Goal: Task Accomplishment & Management: Use online tool/utility

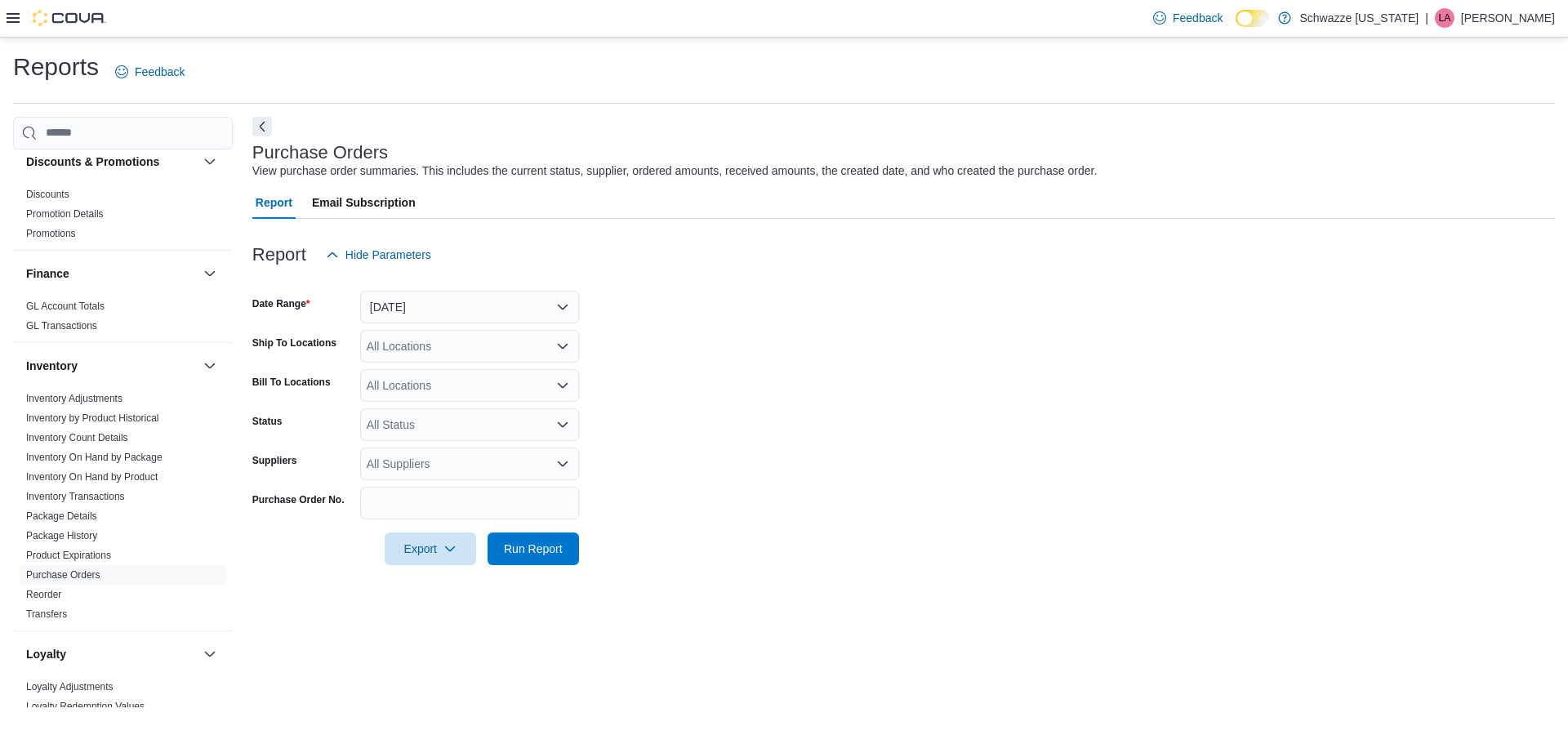
scroll to position [490, 0]
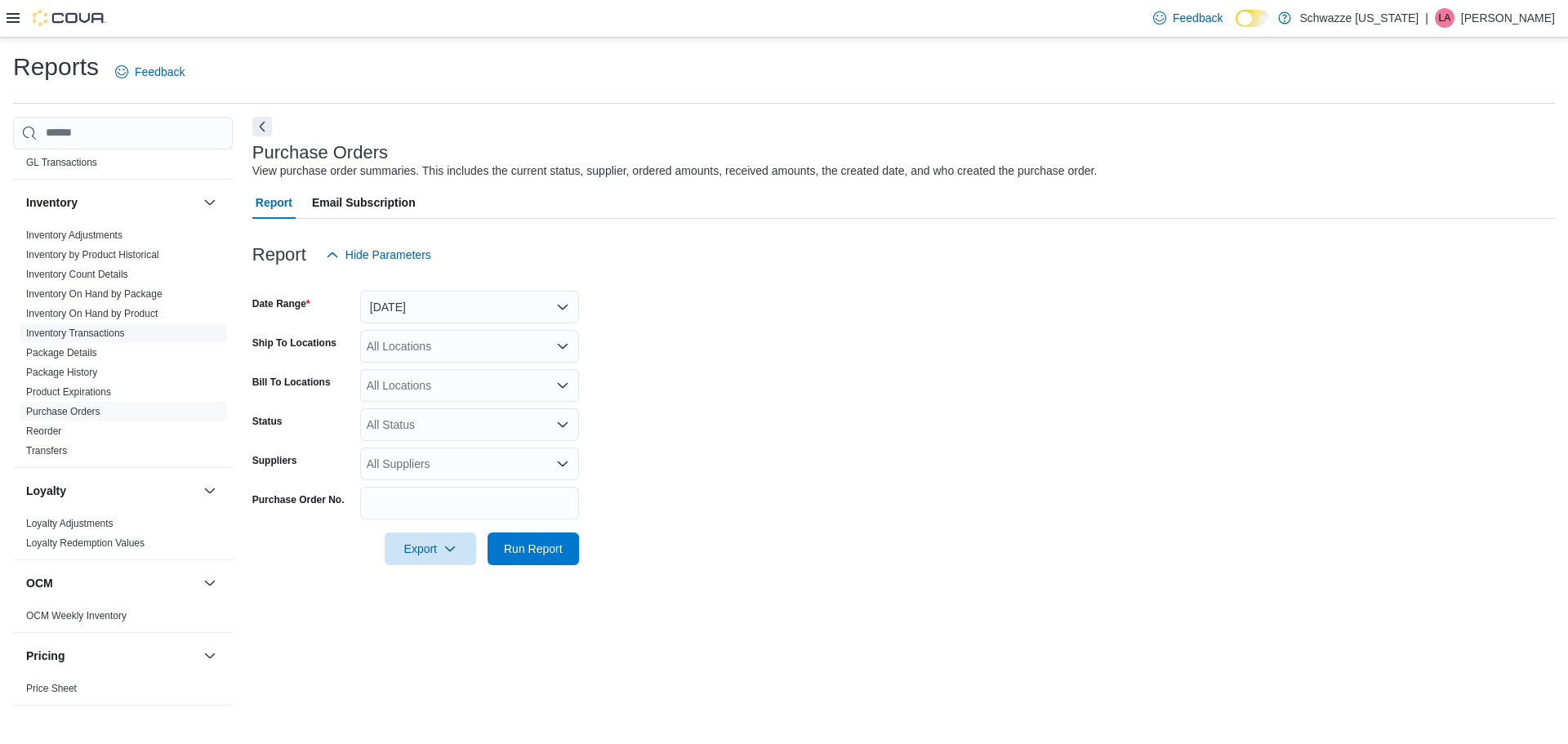
click at [134, 316] on link "Inventory On Hand by Product" at bounding box center [92, 314] width 132 height 12
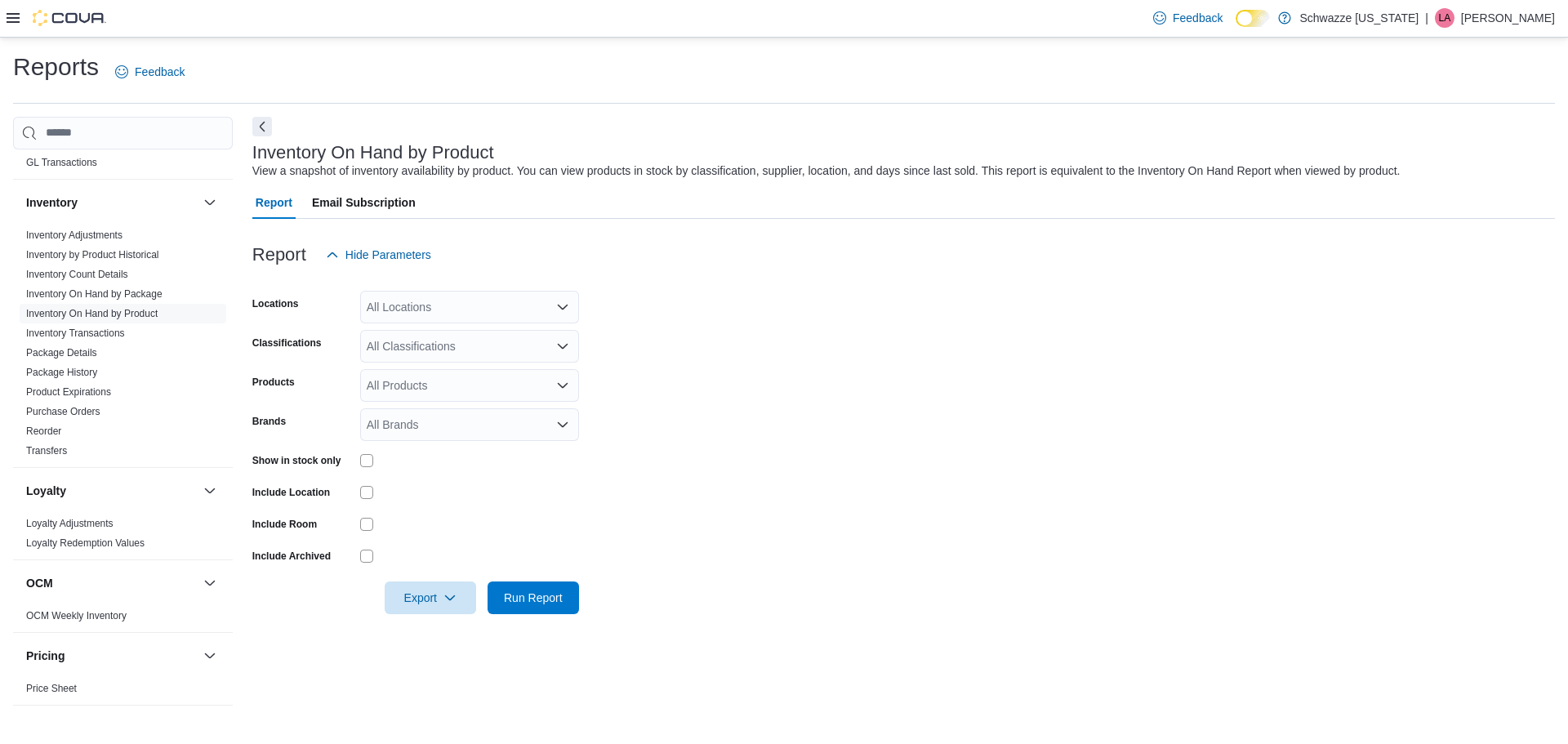
click at [450, 307] on div "All Locations" at bounding box center [469, 306] width 219 height 32
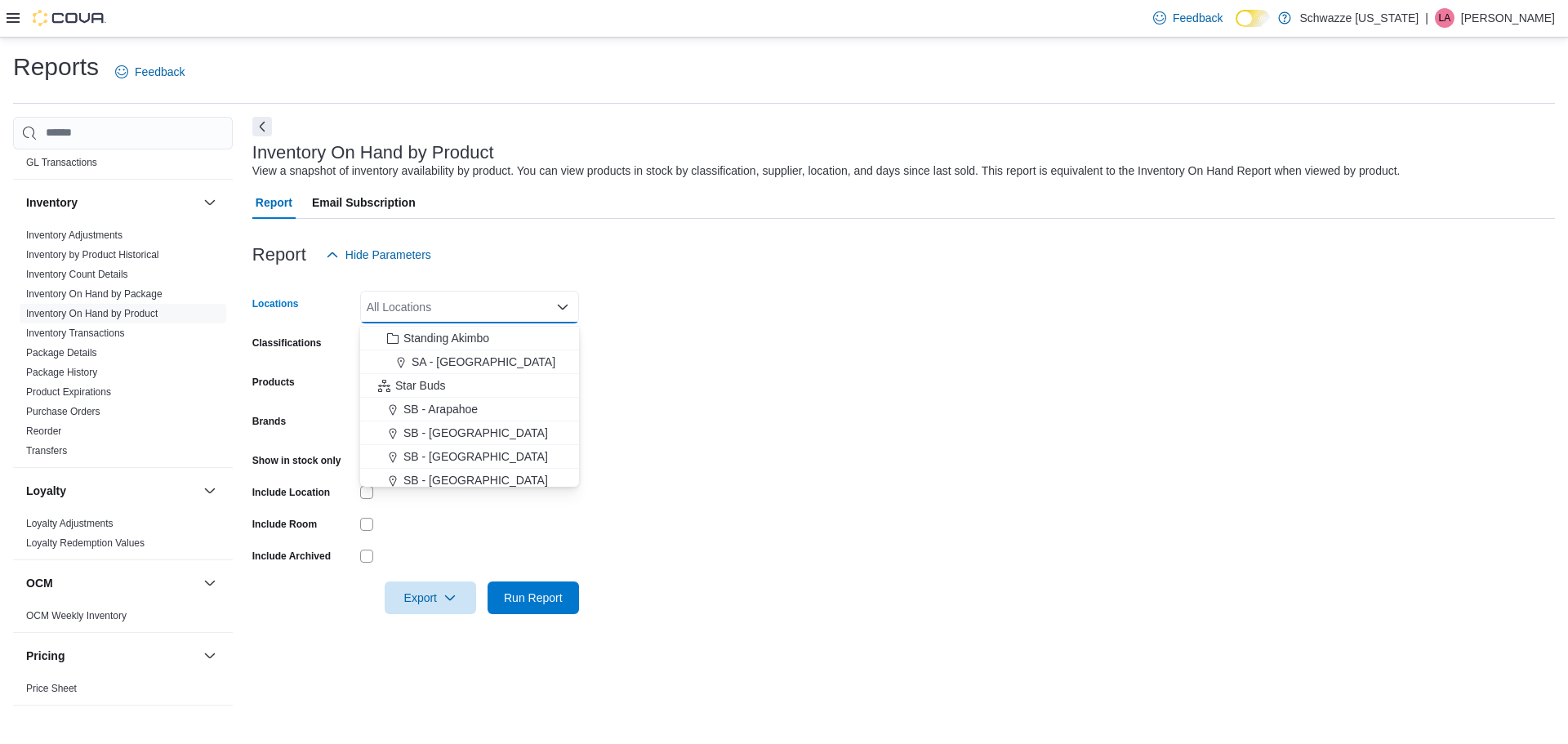
scroll to position [163, 0]
click at [458, 411] on span "SB - Arapahoe" at bounding box center [441, 409] width 74 height 17
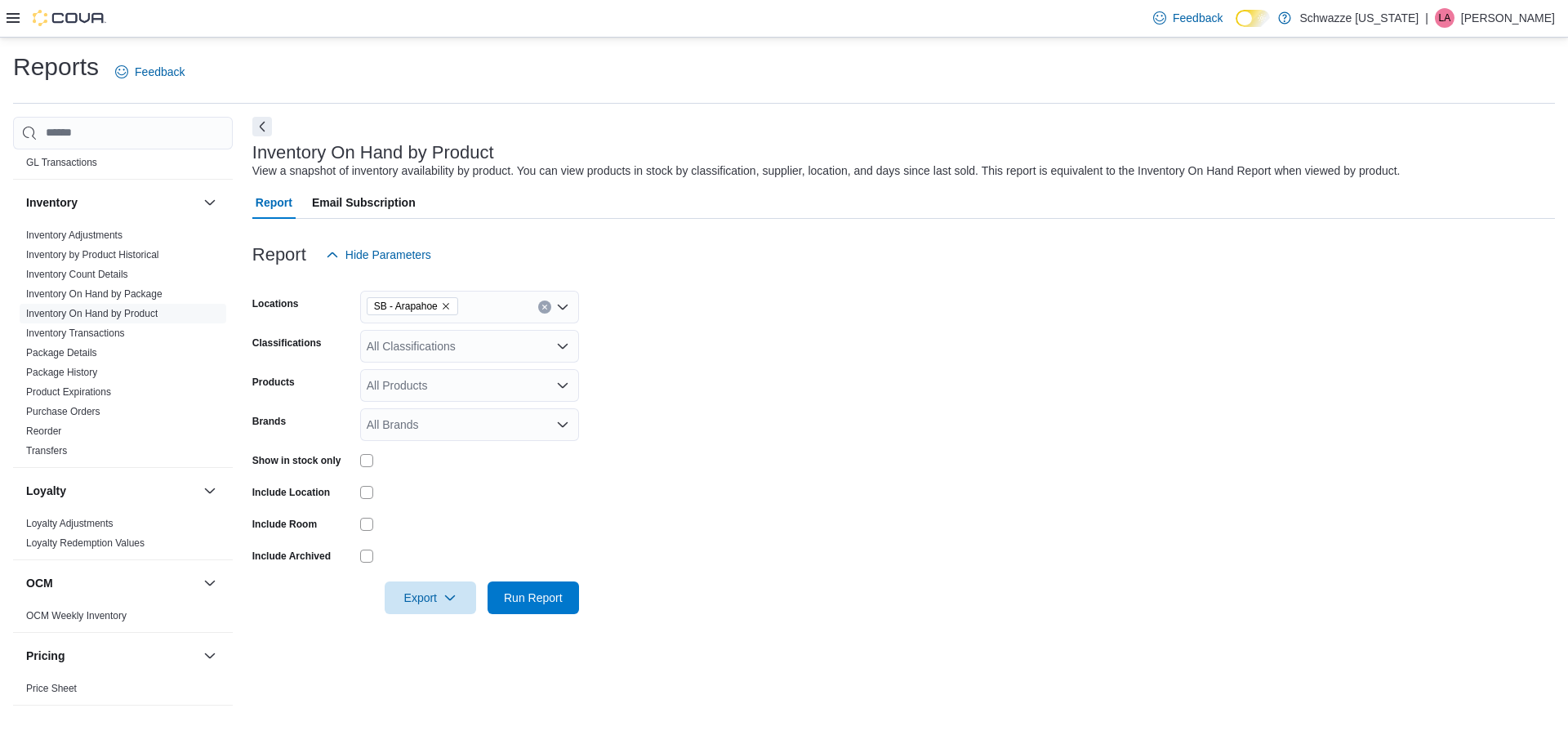
click at [712, 453] on form "Locations SB - Arapahoe Classifications All Classifications Products All Produc…" at bounding box center [904, 443] width 1302 height 343
click at [376, 344] on div "All Classifications" at bounding box center [469, 346] width 219 height 32
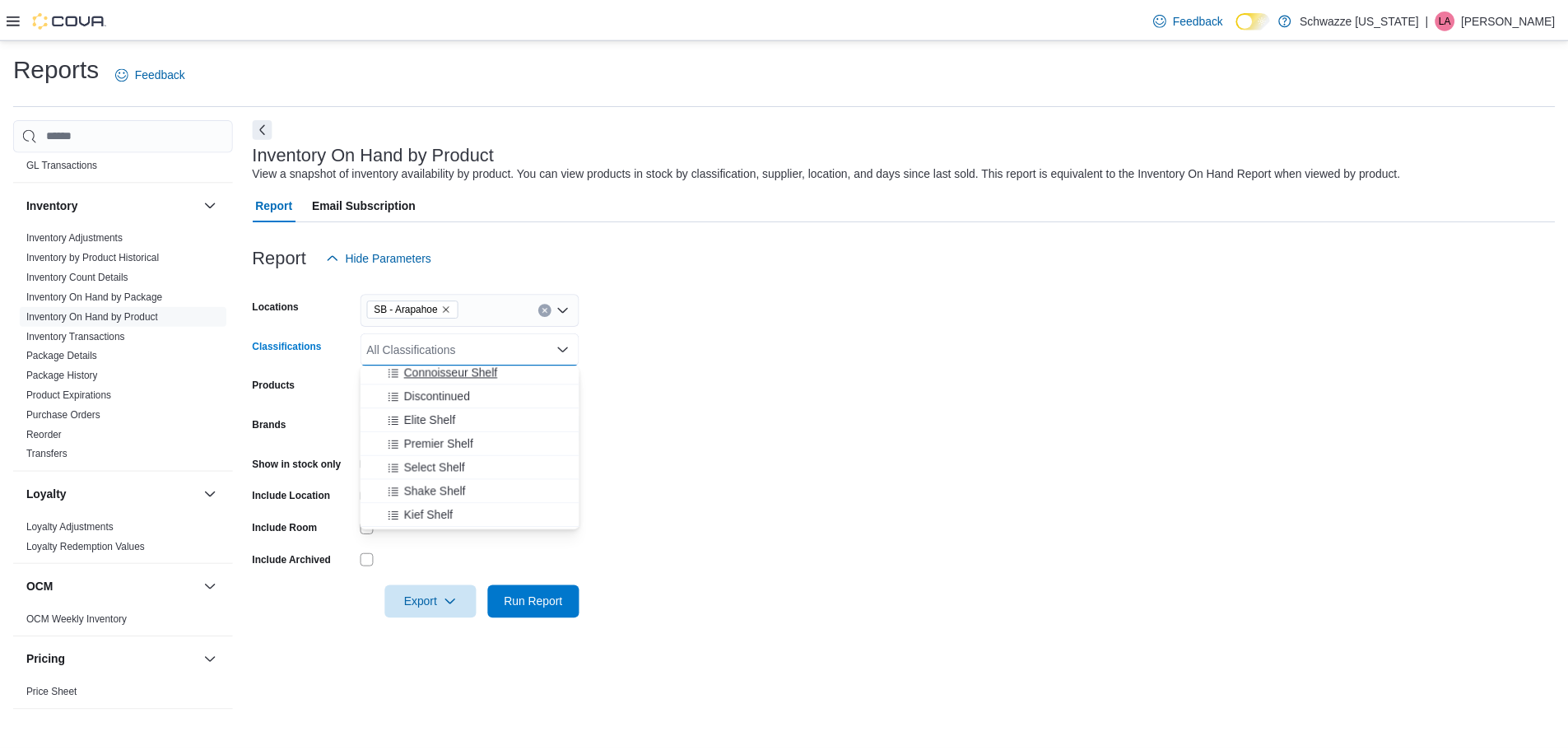
scroll to position [83, 0]
click at [459, 430] on span "Select Shelf" at bounding box center [438, 438] width 62 height 17
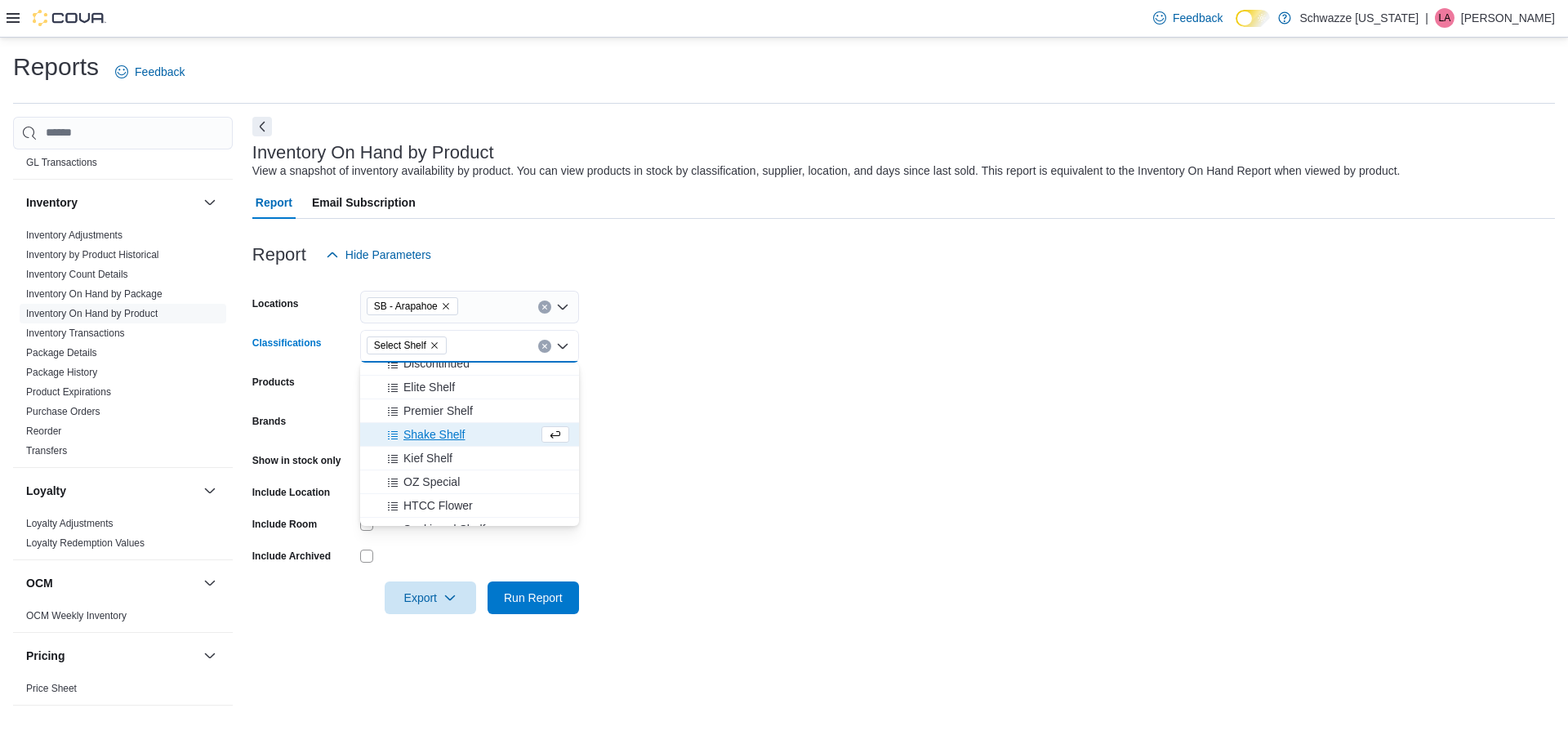
click at [635, 449] on form "Locations SB - Arapahoe Classifications Select Shelf Combo box. Selected. Selec…" at bounding box center [904, 443] width 1302 height 343
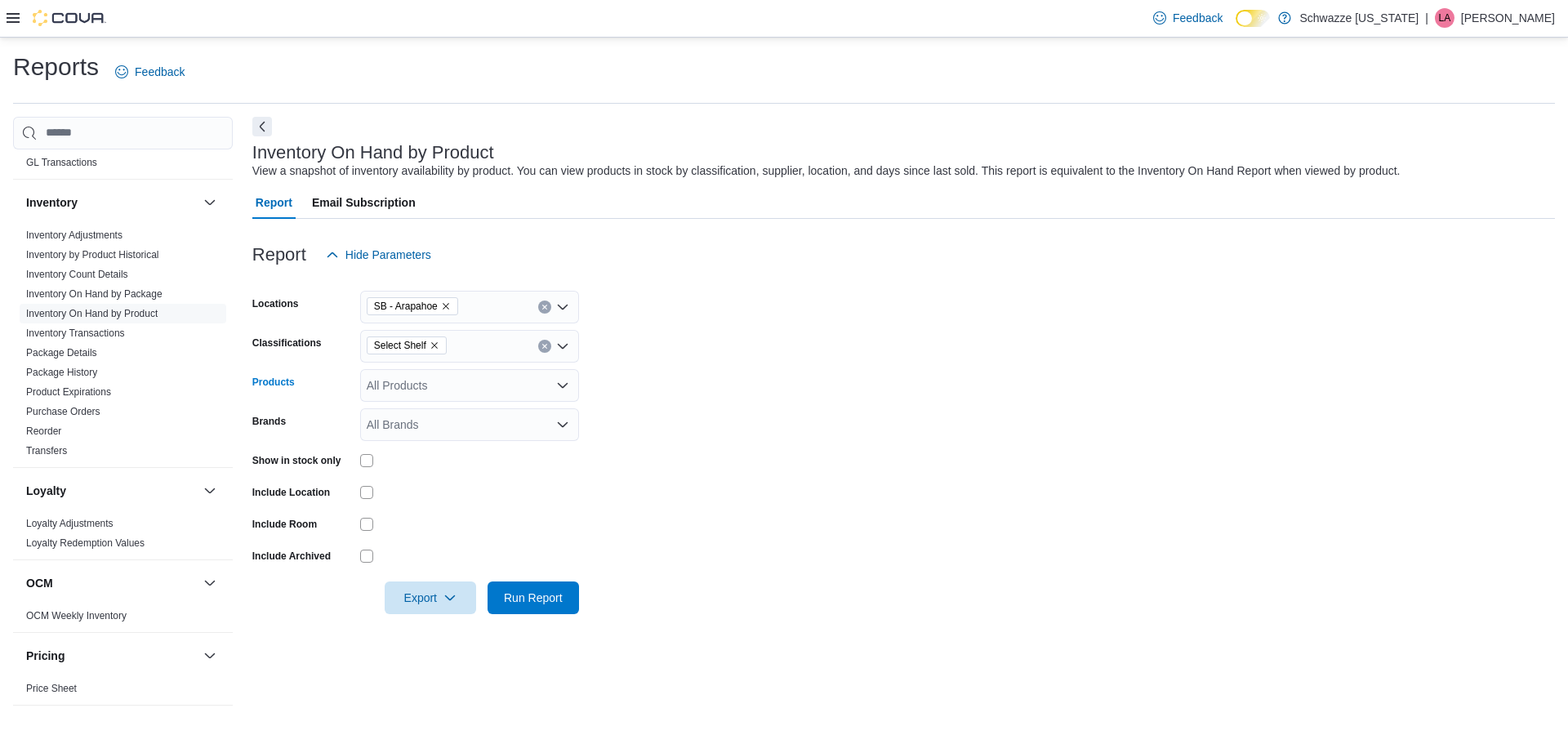
click at [407, 390] on div "All Products" at bounding box center [469, 385] width 219 height 32
click at [702, 478] on form "Locations SB - Arapahoe Classifications Select Shelf Products All Products Bran…" at bounding box center [904, 443] width 1302 height 343
click at [554, 596] on span "Run Report" at bounding box center [533, 598] width 59 height 17
